Goal: Transaction & Acquisition: Purchase product/service

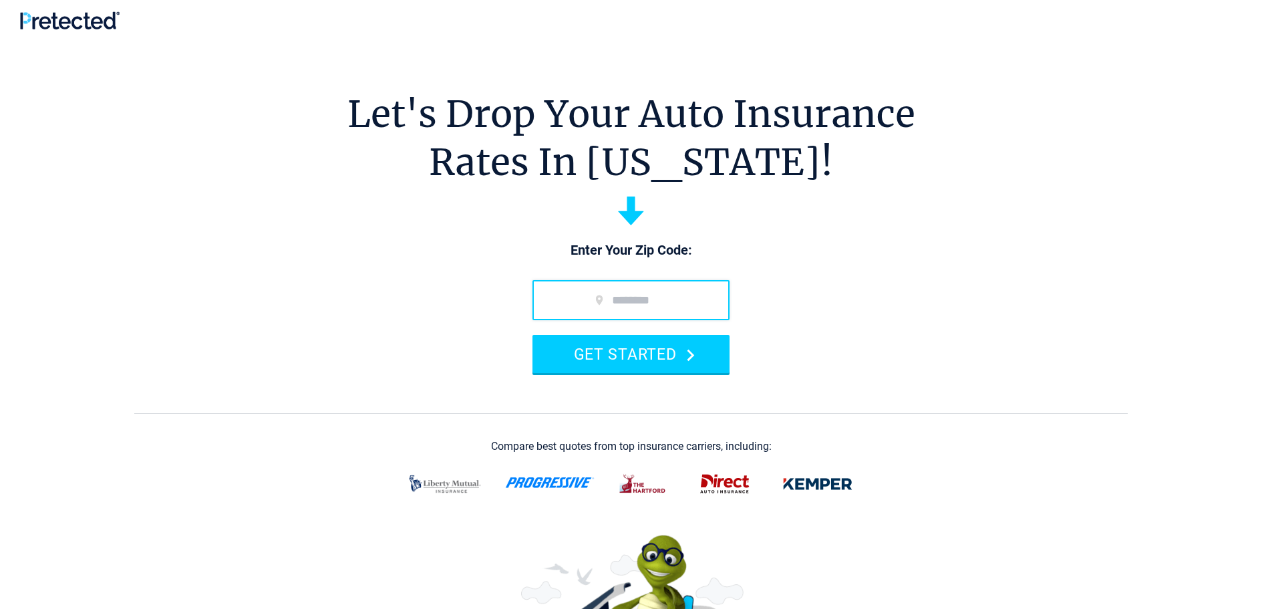
click at [677, 309] on input "zip code" at bounding box center [630, 300] width 197 height 40
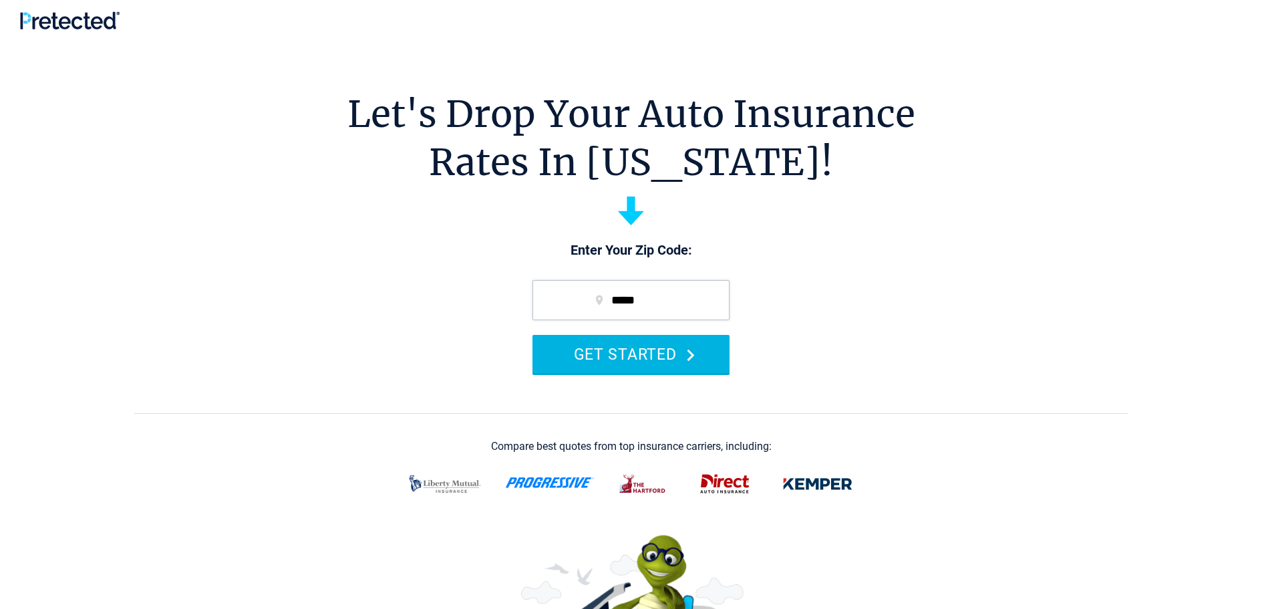
type input "*****"
click at [647, 349] on button "GET STARTED" at bounding box center [630, 354] width 197 height 38
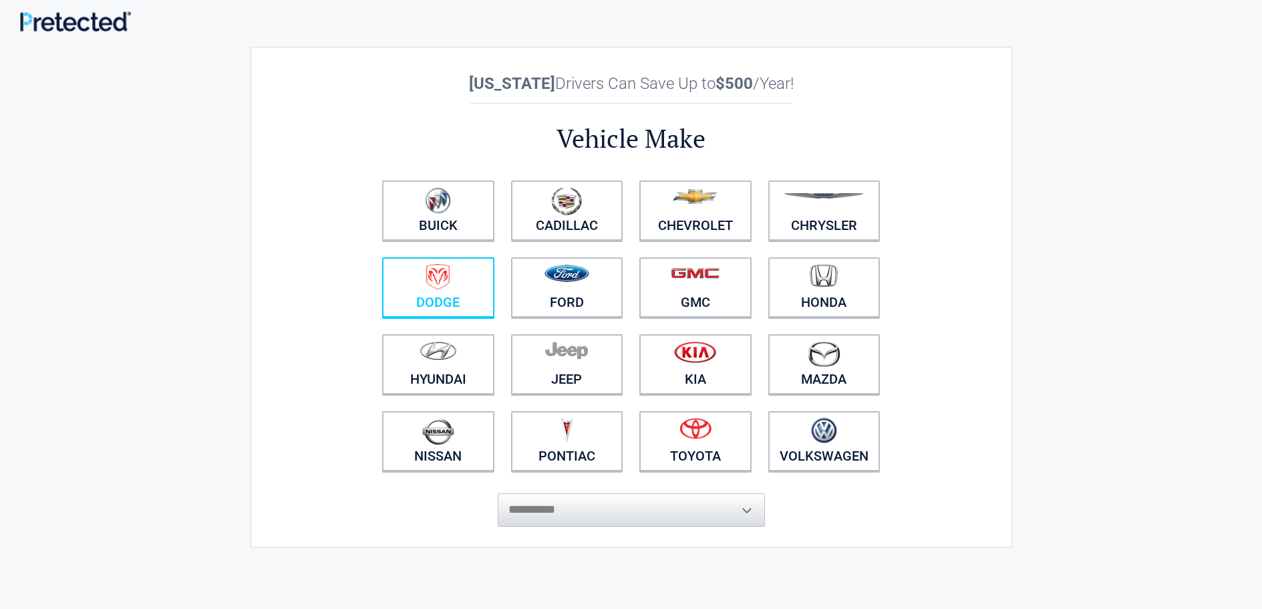
click at [427, 297] on link "Dodge" at bounding box center [438, 287] width 112 height 60
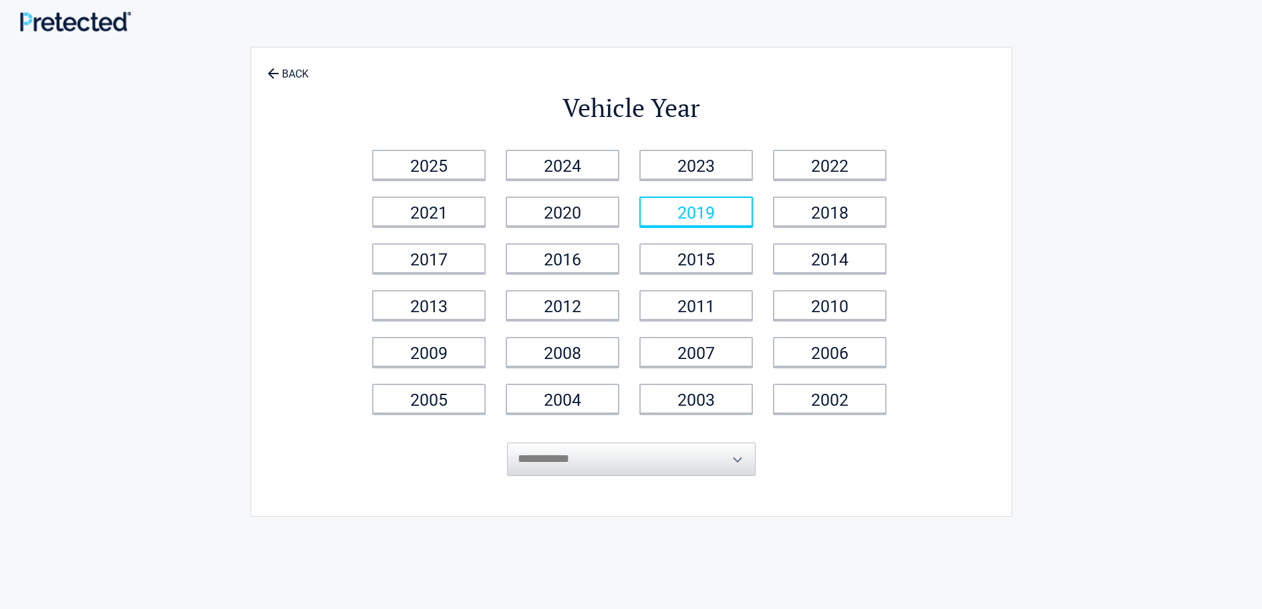
click at [745, 211] on link "2019" at bounding box center [696, 211] width 114 height 30
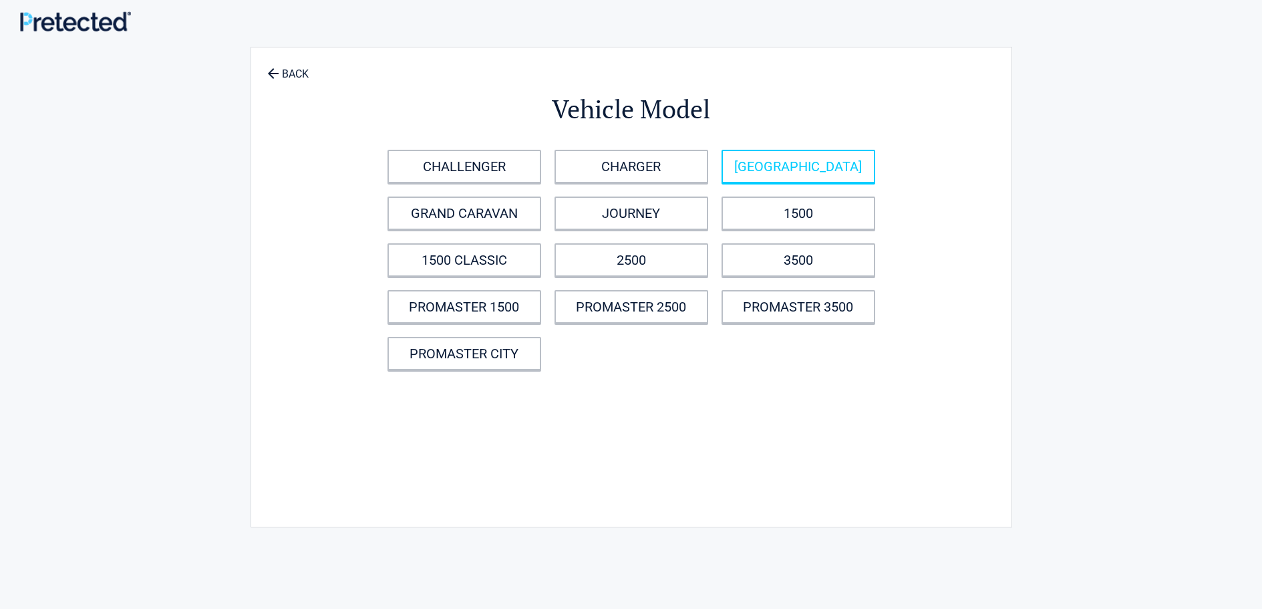
click at [749, 160] on link "DURANGO" at bounding box center [798, 166] width 154 height 33
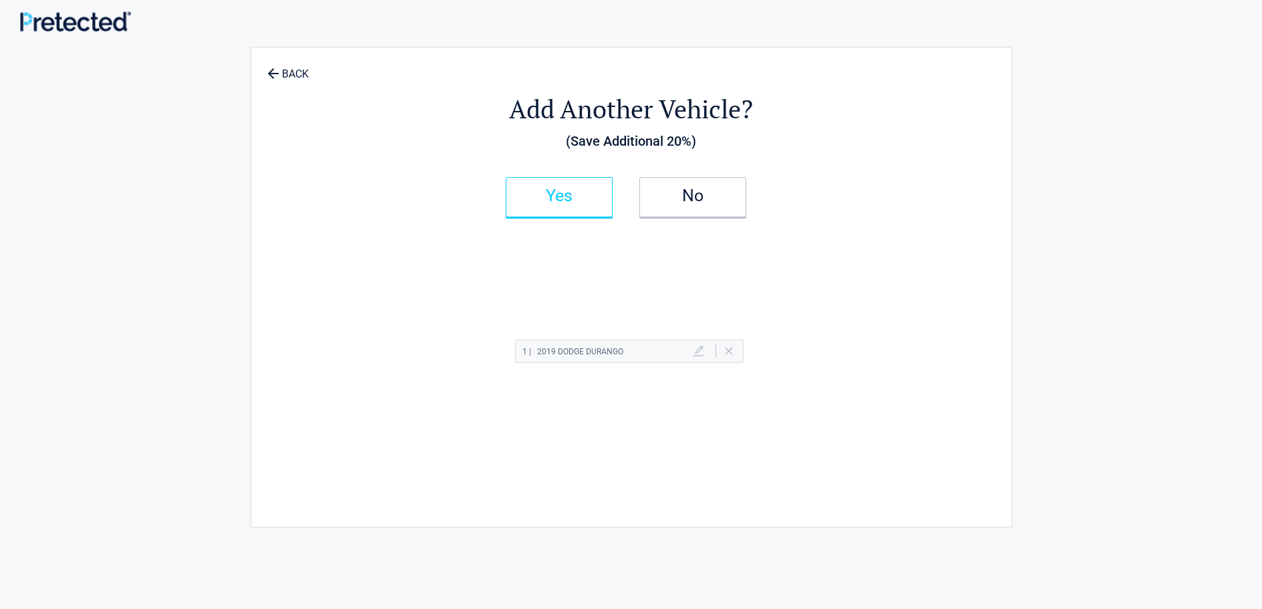
click at [569, 198] on h2 "Yes" at bounding box center [559, 195] width 79 height 9
